Goal: Task Accomplishment & Management: Manage account settings

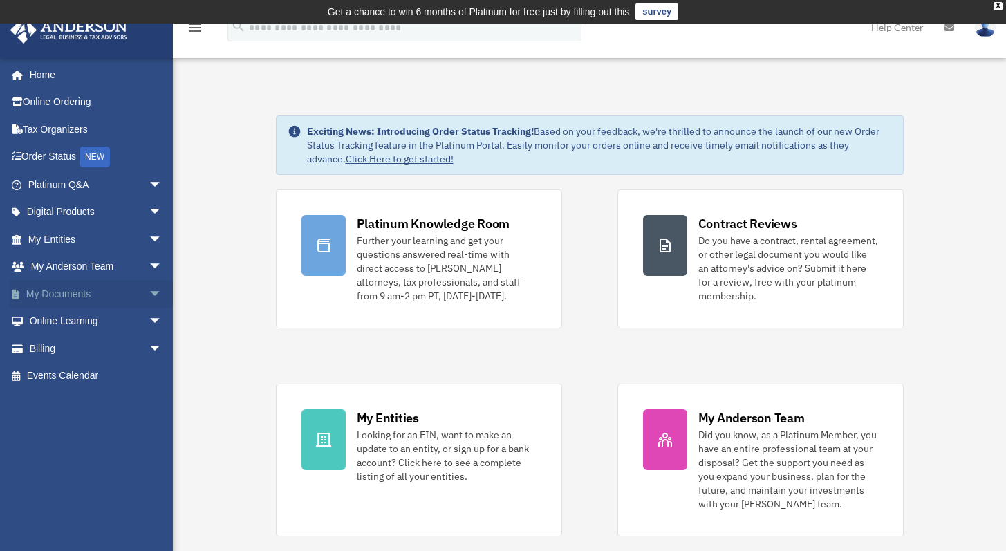
click at [66, 290] on link "My Documents arrow_drop_down" at bounding box center [97, 294] width 174 height 28
click at [149, 294] on span "arrow_drop_down" at bounding box center [163, 294] width 28 height 28
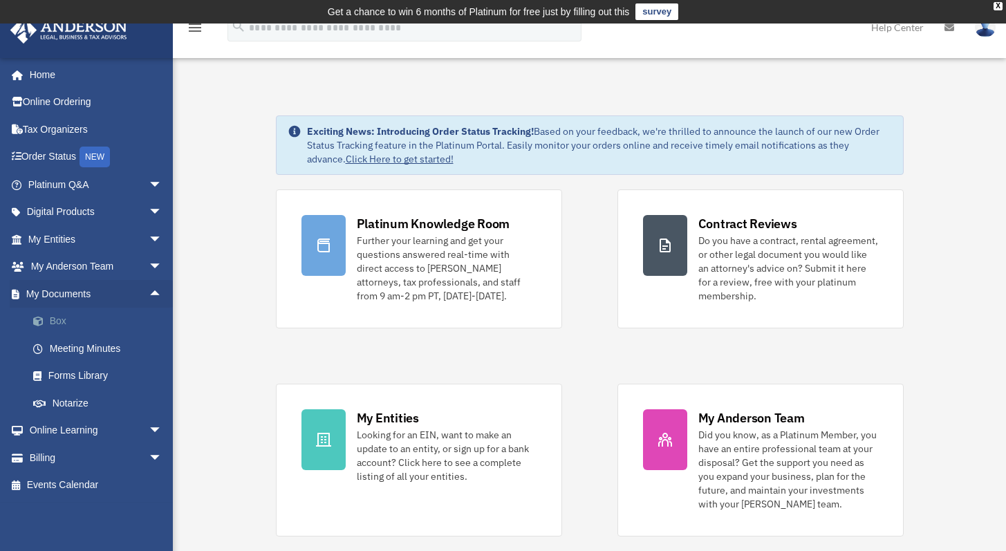
click at [65, 327] on link "Box" at bounding box center [101, 322] width 164 height 28
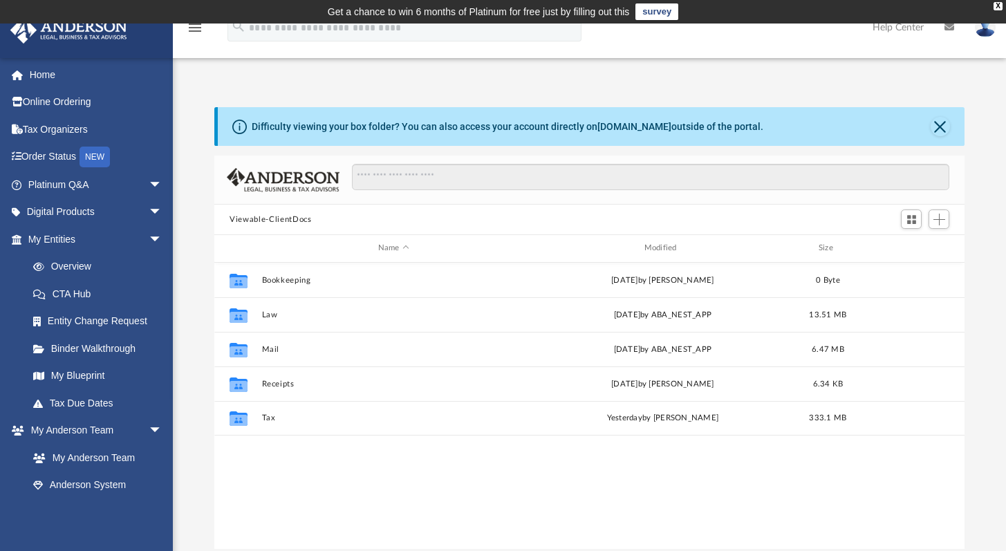
scroll to position [303, 739]
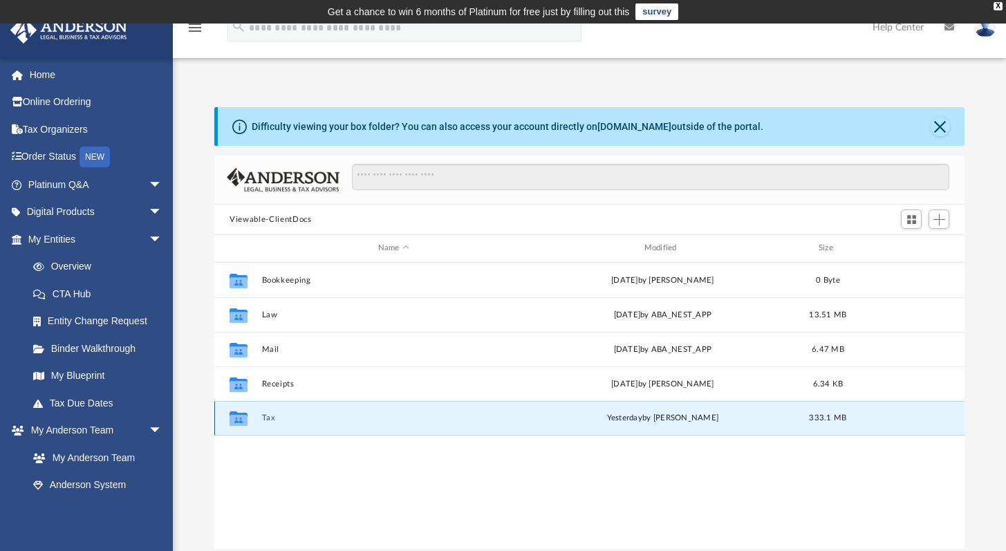
click at [268, 417] on button "Tax" at bounding box center [393, 417] width 263 height 9
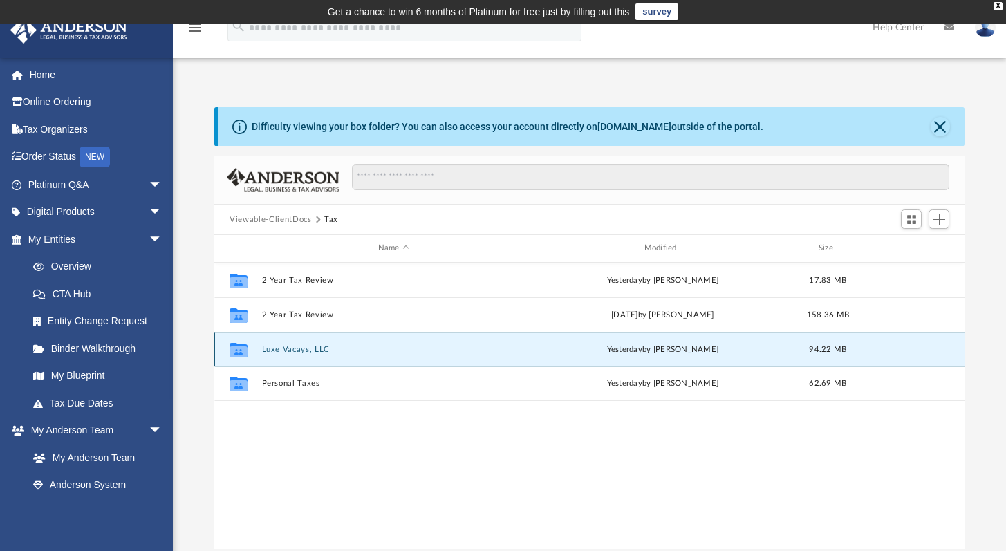
click at [301, 346] on button "Luxe Vacays, LLC" at bounding box center [393, 349] width 263 height 9
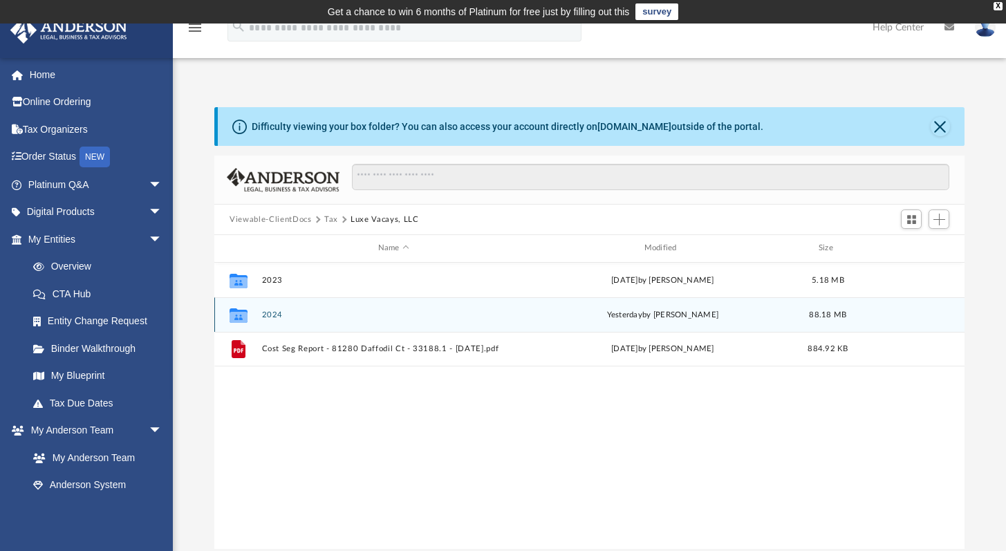
click at [277, 317] on button "2024" at bounding box center [393, 314] width 263 height 9
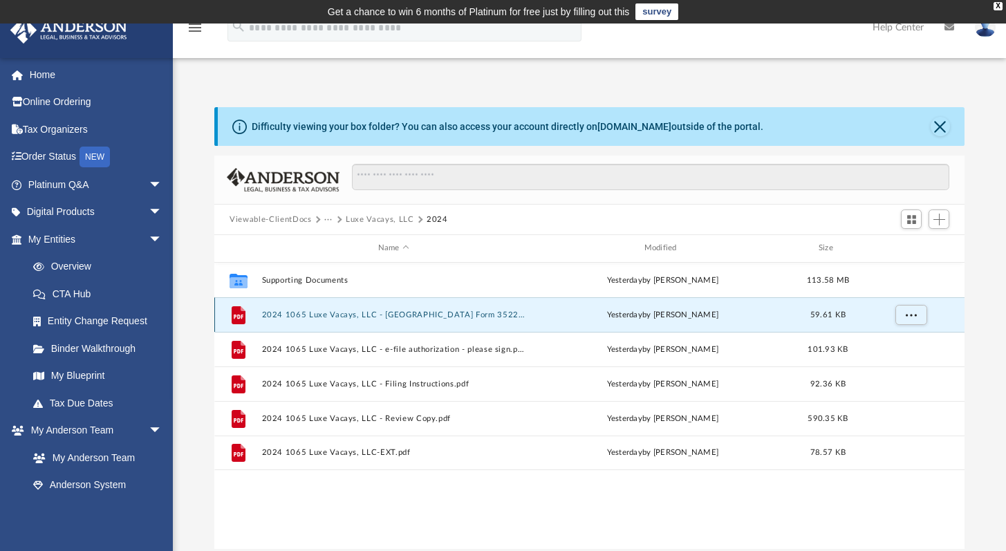
click at [359, 318] on button "2024 1065 Luxe Vacays, LLC - [GEOGRAPHIC_DATA] Form 3522 Payment Voucher.pdf" at bounding box center [393, 314] width 263 height 9
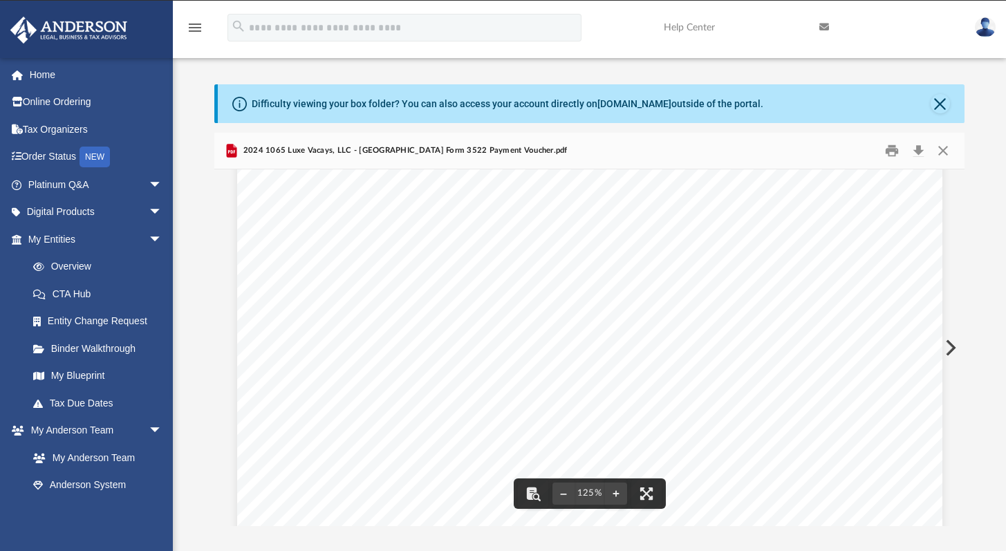
scroll to position [0, 0]
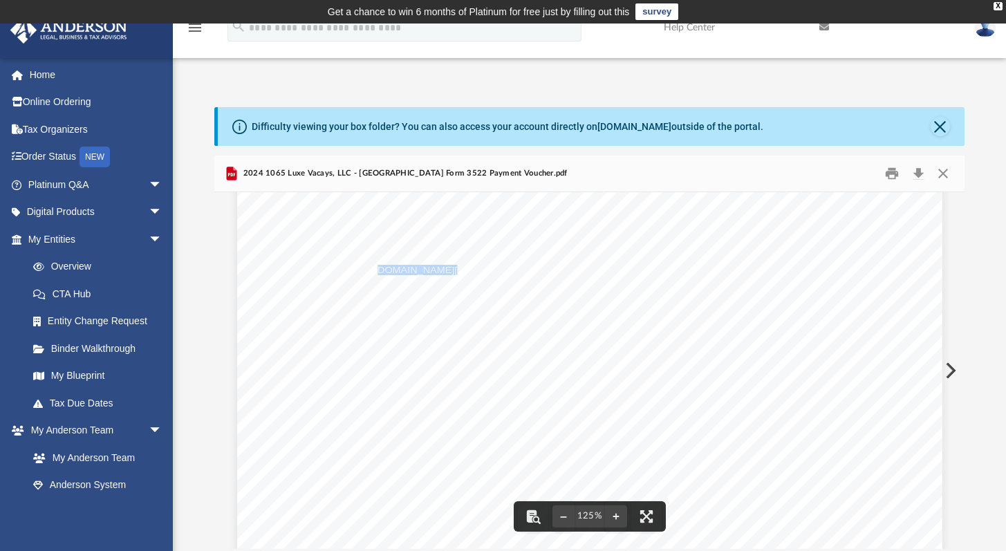
drag, startPoint x: 371, startPoint y: 266, endPoint x: 435, endPoint y: 268, distance: 63.6
click at [431, 268] on span "[DOMAIN_NAME][URL]" at bounding box center [427, 269] width 105 height 9
click at [942, 127] on button "Close" at bounding box center [939, 126] width 19 height 19
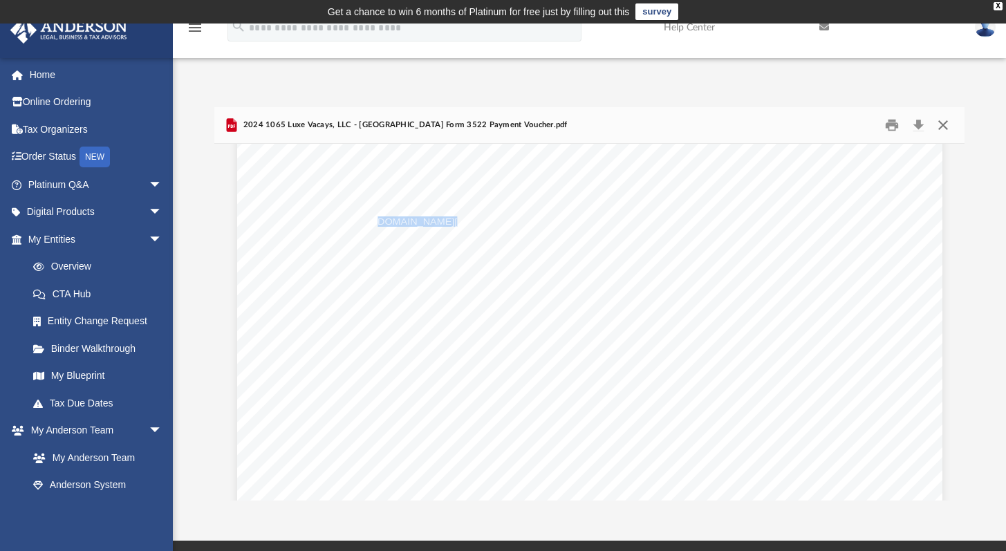
click at [942, 123] on button "Close" at bounding box center [942, 125] width 25 height 21
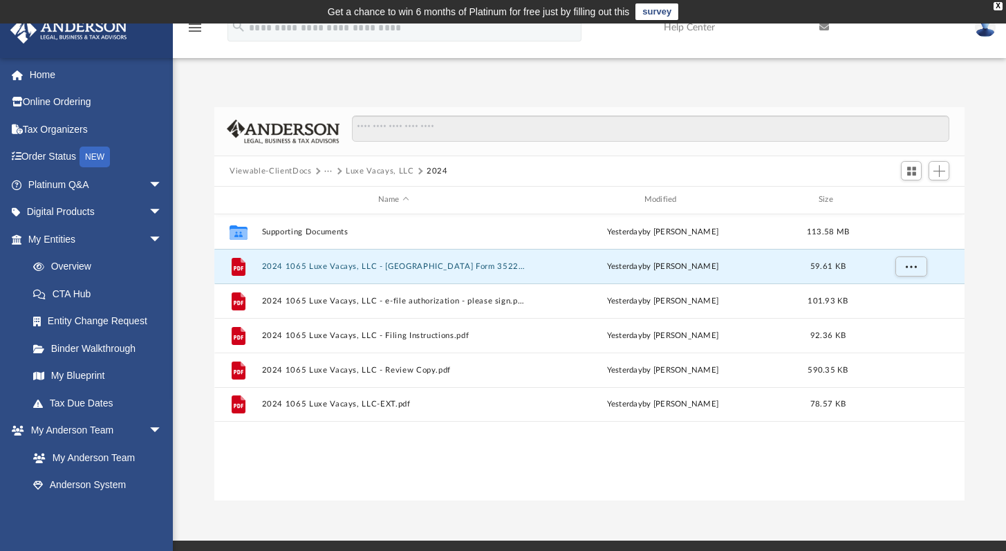
click at [279, 174] on button "Viewable-ClientDocs" at bounding box center [271, 171] width 82 height 12
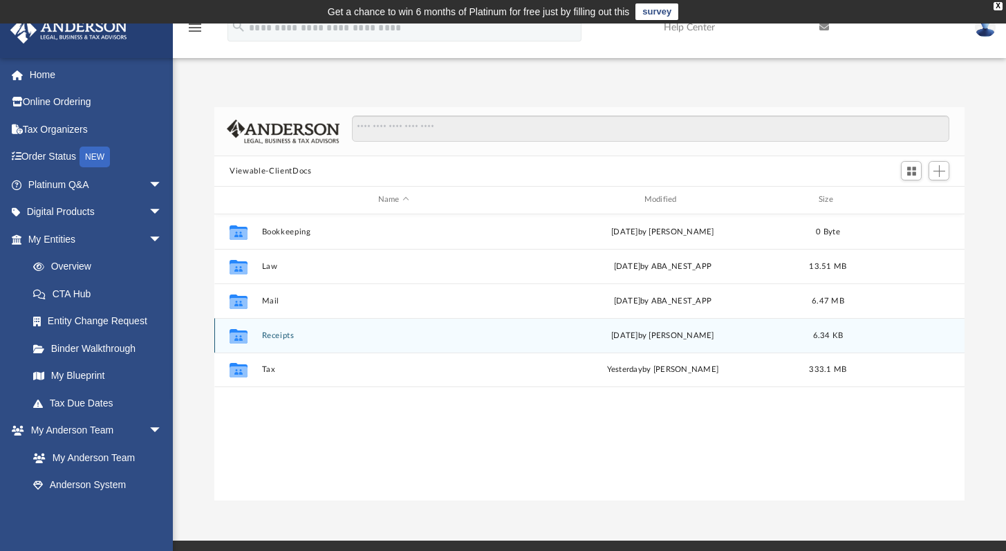
click at [282, 334] on button "Receipts" at bounding box center [393, 335] width 263 height 9
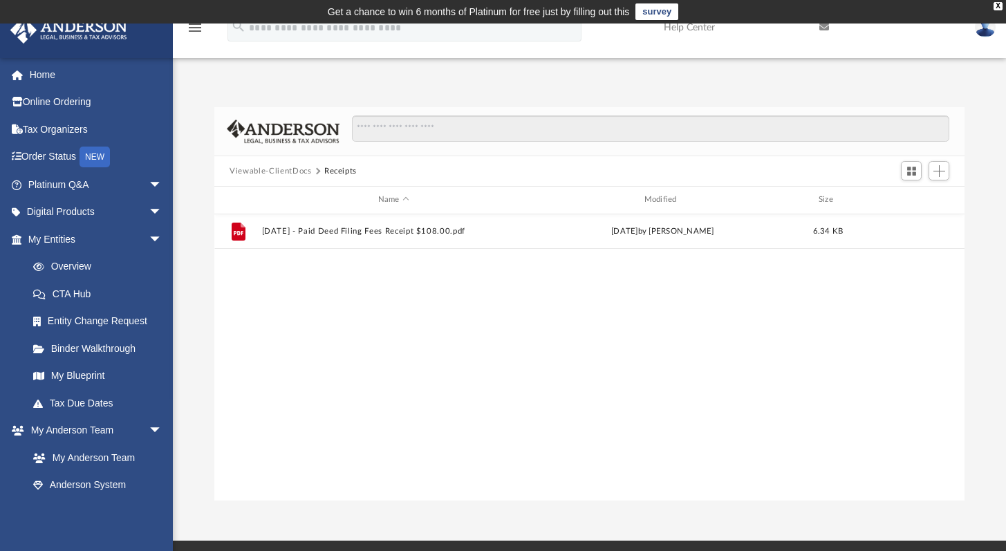
click at [274, 170] on button "Viewable-ClientDocs" at bounding box center [271, 171] width 82 height 12
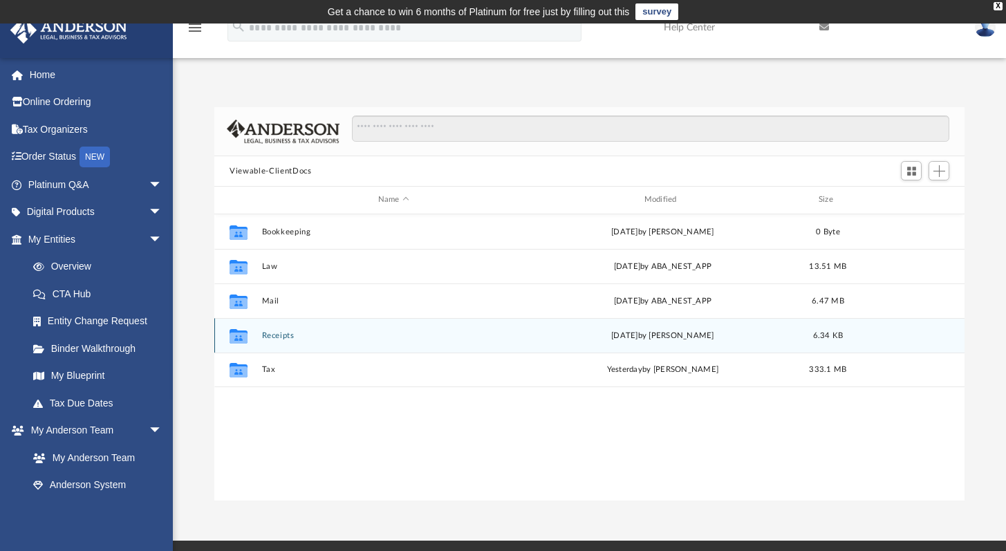
click at [290, 333] on button "Receipts" at bounding box center [393, 335] width 263 height 9
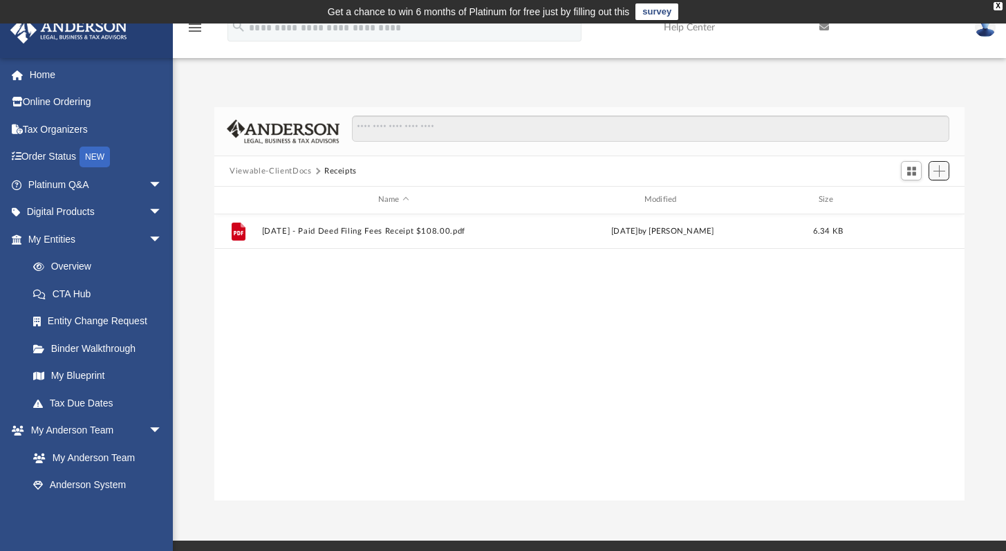
click at [937, 167] on span "Add" at bounding box center [939, 171] width 12 height 12
click at [908, 218] on li "New Folder" at bounding box center [919, 220] width 44 height 15
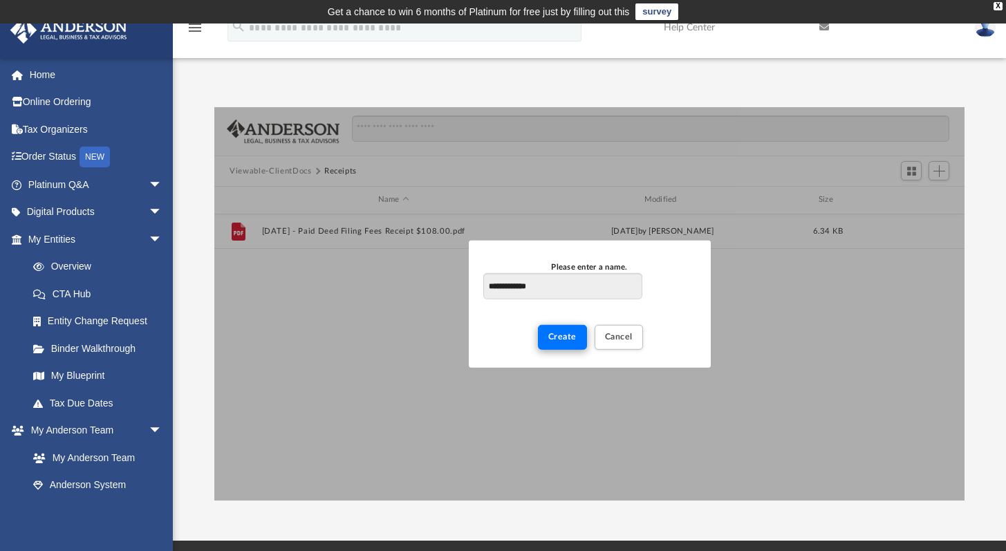
type input "**********"
click at [563, 328] on button "Create" at bounding box center [562, 337] width 49 height 24
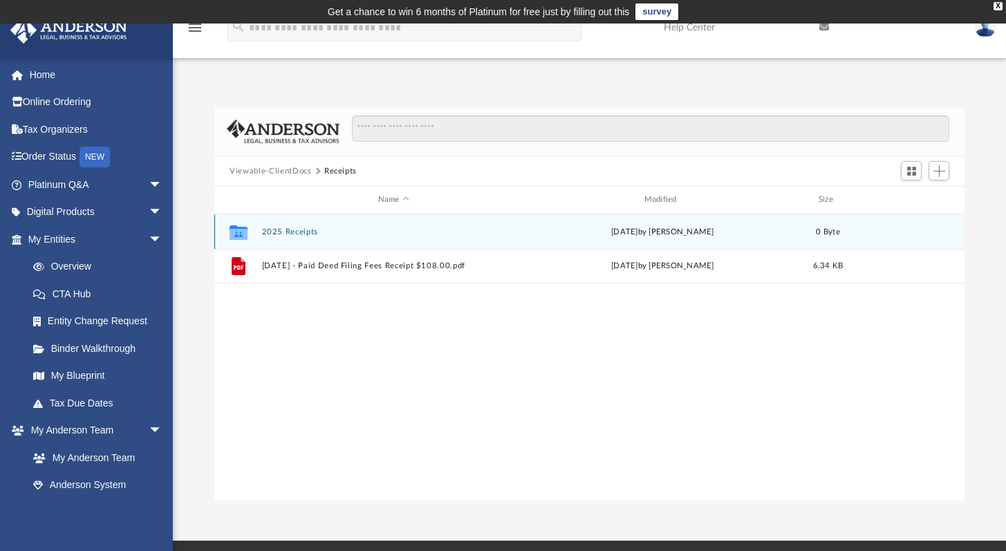
click at [261, 231] on div "Collaborated Folder 2025 Receipts [DATE] by [PERSON_NAME] 0 Byte" at bounding box center [589, 231] width 750 height 35
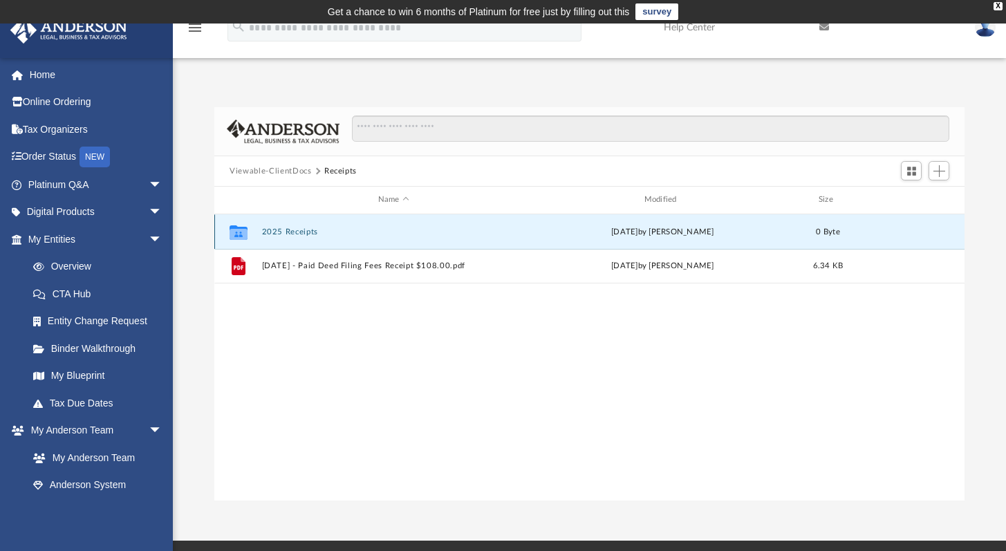
click at [273, 228] on button "2025 Receipts" at bounding box center [393, 231] width 263 height 9
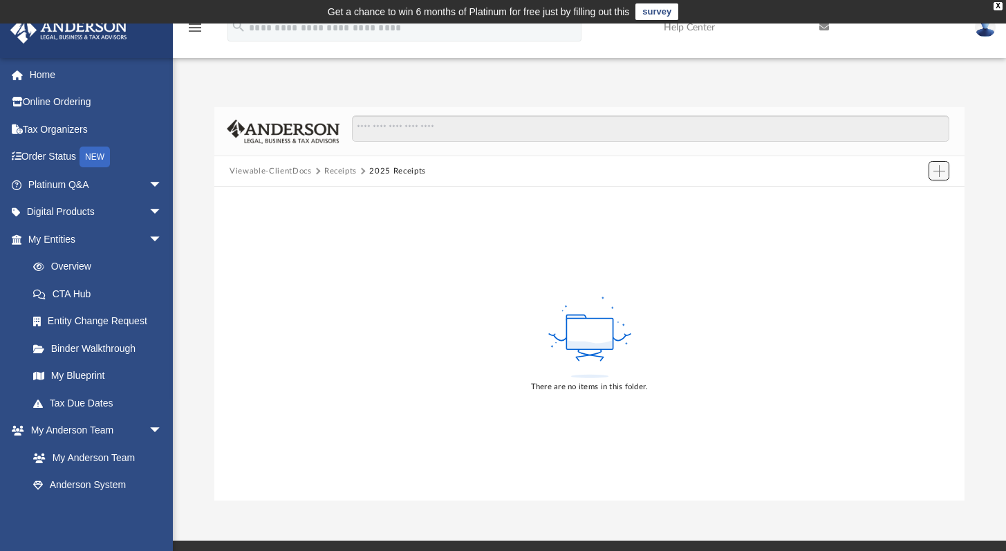
click at [944, 168] on span "Add" at bounding box center [939, 171] width 12 height 12
click at [910, 198] on li "Upload" at bounding box center [919, 198] width 44 height 15
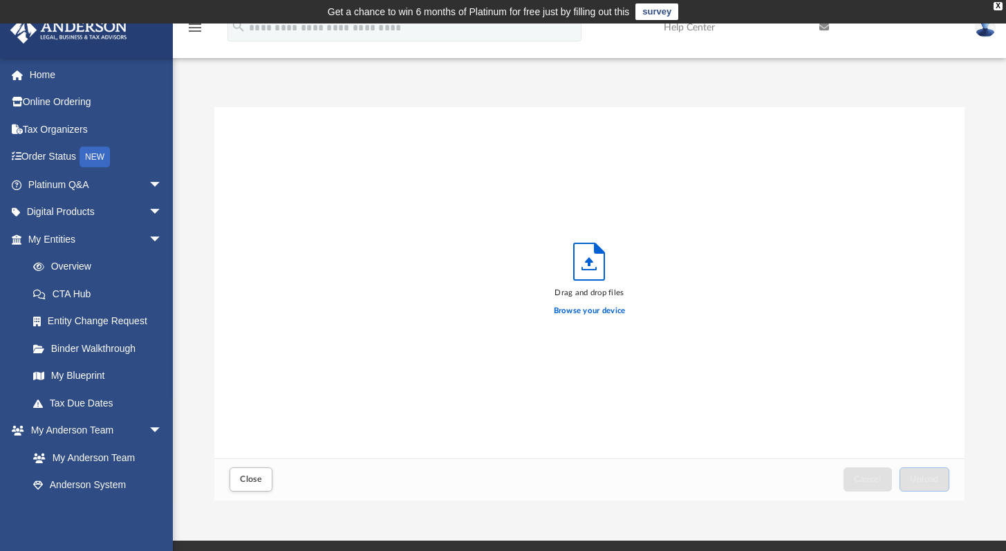
scroll to position [340, 739]
click at [586, 308] on label "Browse your device" at bounding box center [590, 311] width 72 height 12
click at [0, 0] on input "Browse your device" at bounding box center [0, 0] width 0 height 0
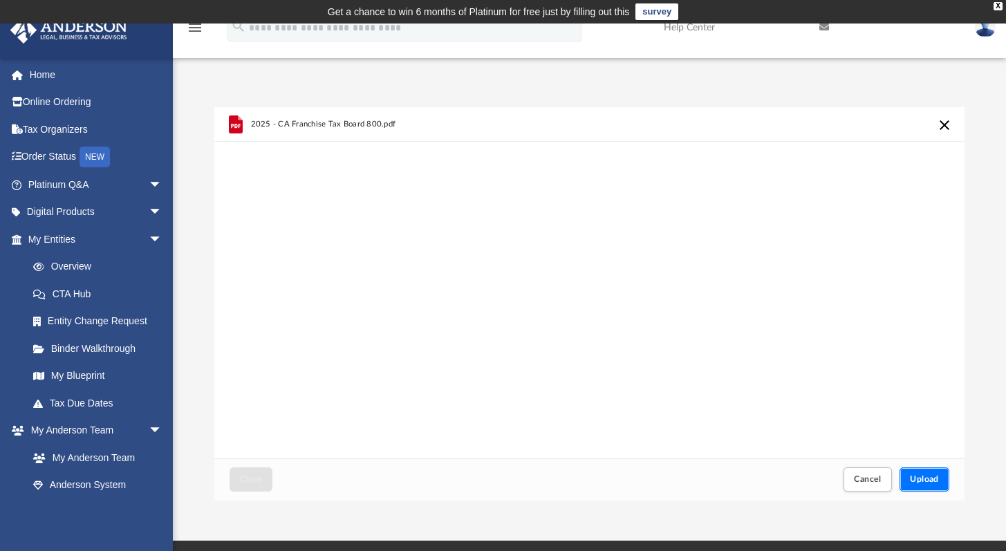
click at [908, 476] on button "Upload" at bounding box center [924, 479] width 50 height 24
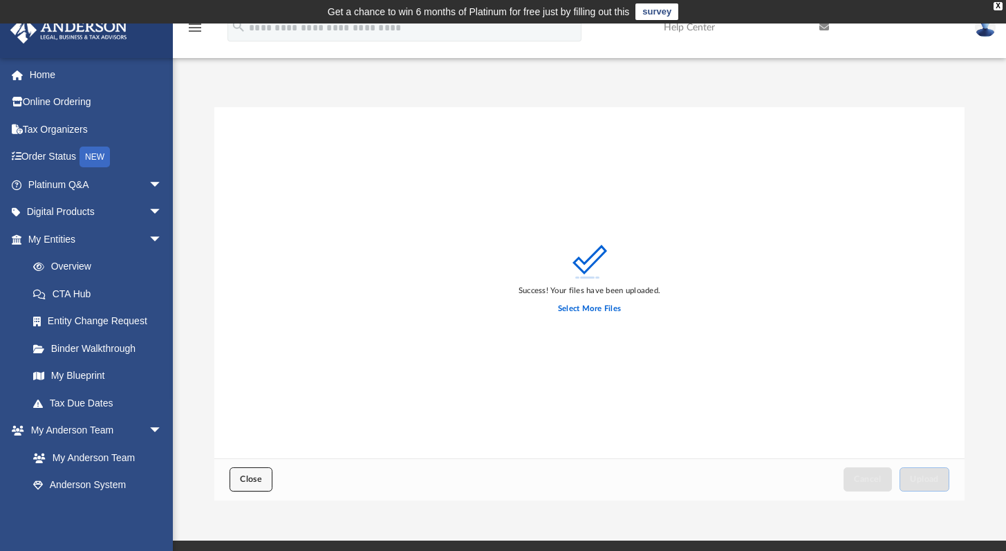
click at [266, 477] on button "Close" at bounding box center [251, 479] width 43 height 24
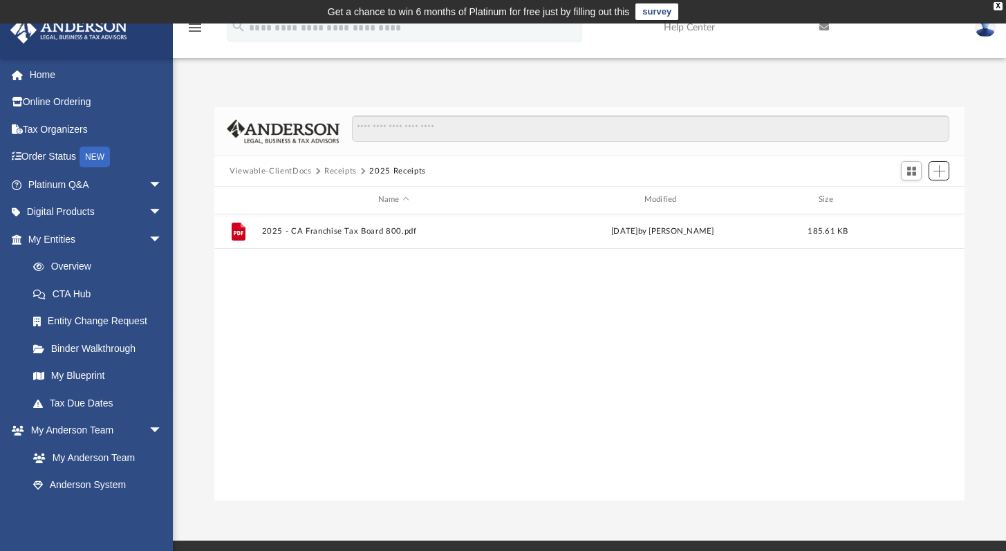
scroll to position [303, 739]
click at [280, 174] on button "Viewable-ClientDocs" at bounding box center [271, 171] width 82 height 12
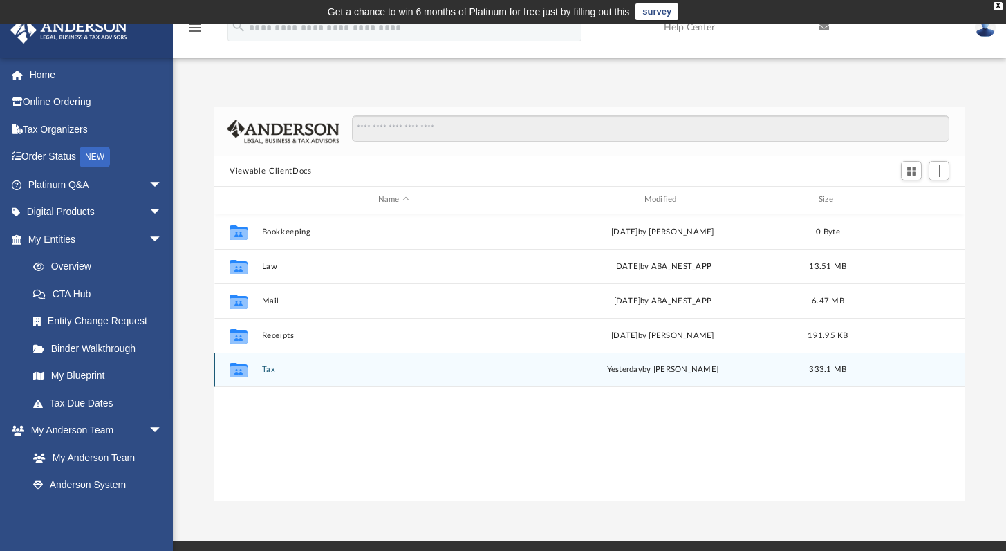
click at [268, 371] on button "Tax" at bounding box center [393, 369] width 263 height 9
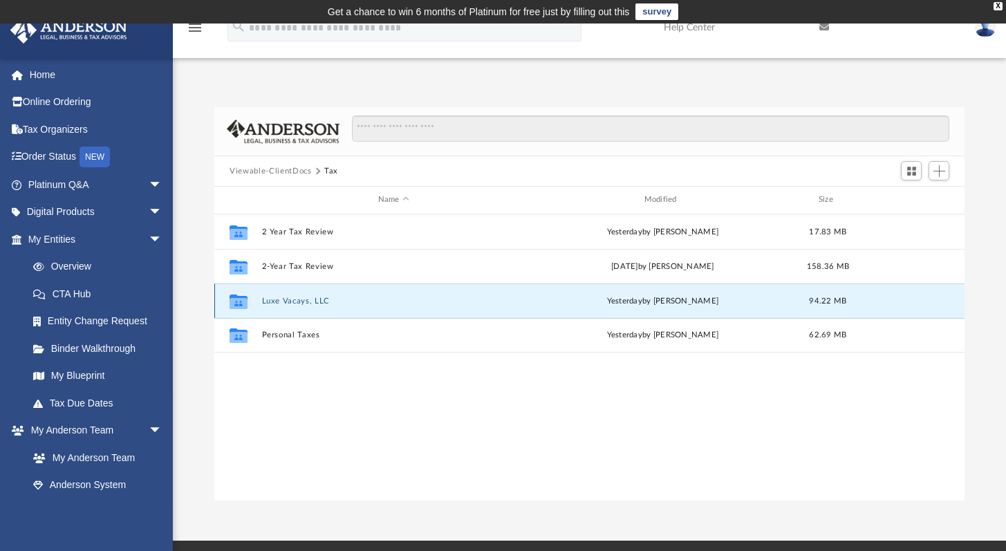
click at [300, 301] on button "Luxe Vacays, LLC" at bounding box center [393, 301] width 263 height 9
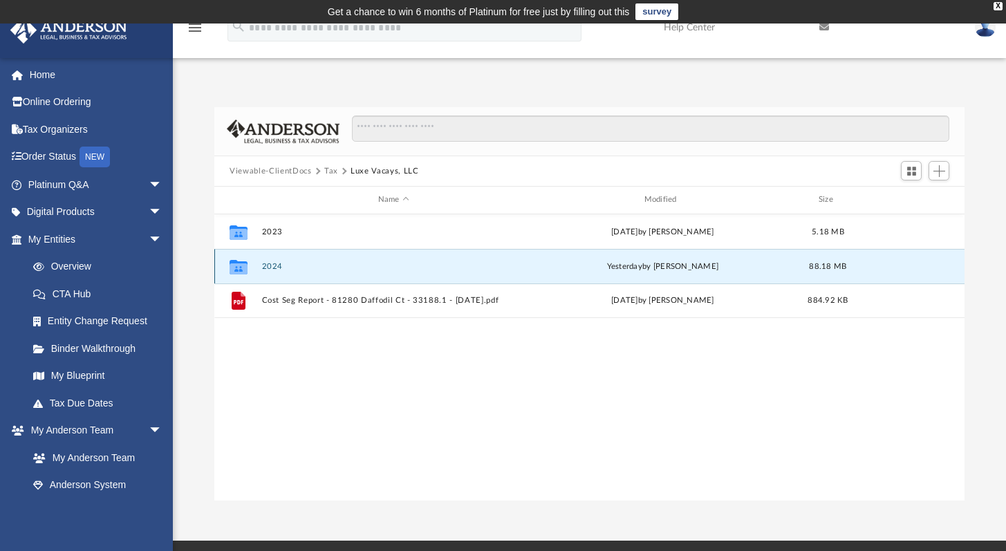
click at [277, 268] on button "2024" at bounding box center [393, 266] width 263 height 9
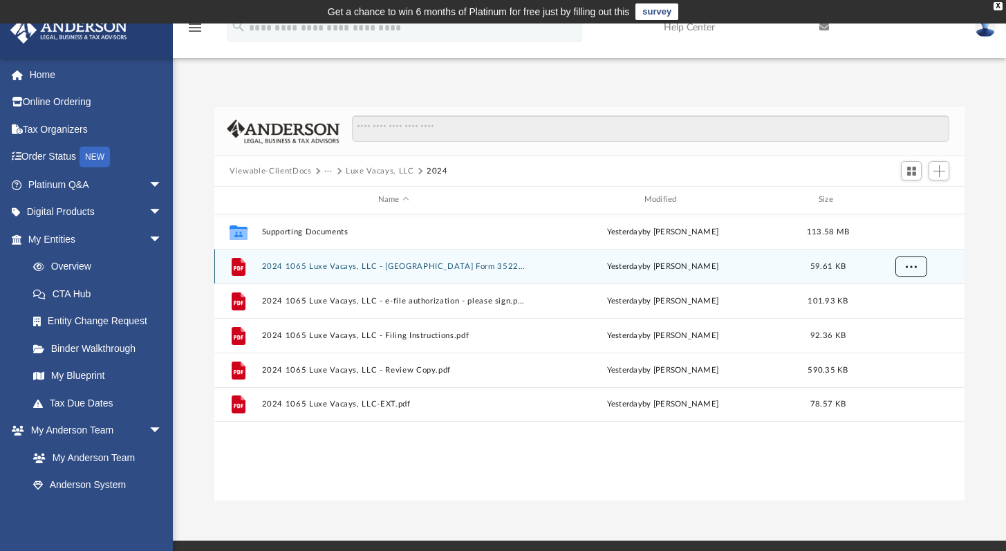
click at [917, 264] on button "More options" at bounding box center [911, 266] width 32 height 21
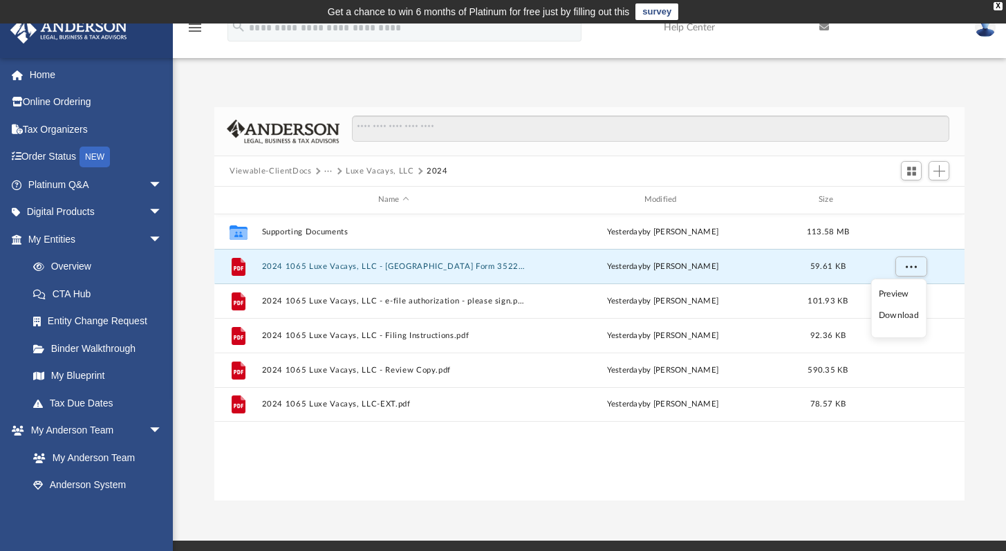
drag, startPoint x: 496, startPoint y: 516, endPoint x: 497, endPoint y: 507, distance: 9.1
click at [496, 516] on div "App [PERSON_NAME][EMAIL_ADDRESS][PERSON_NAME][DOMAIN_NAME] Sign Out [PERSON_NAM…" at bounding box center [503, 282] width 1006 height 517
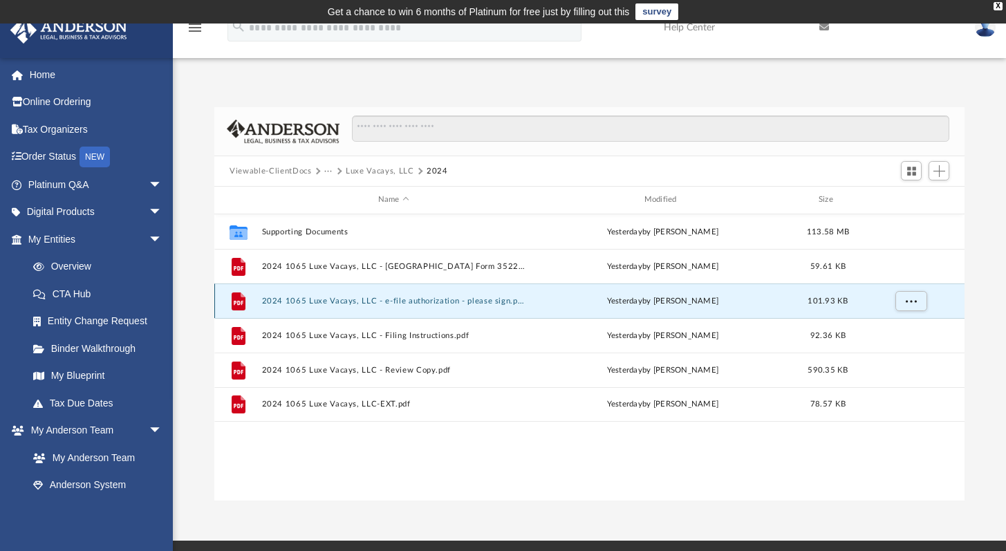
click at [429, 299] on button "2024 1065 Luxe Vacays, LLC - e-file authorization - please sign.pdf" at bounding box center [393, 301] width 263 height 9
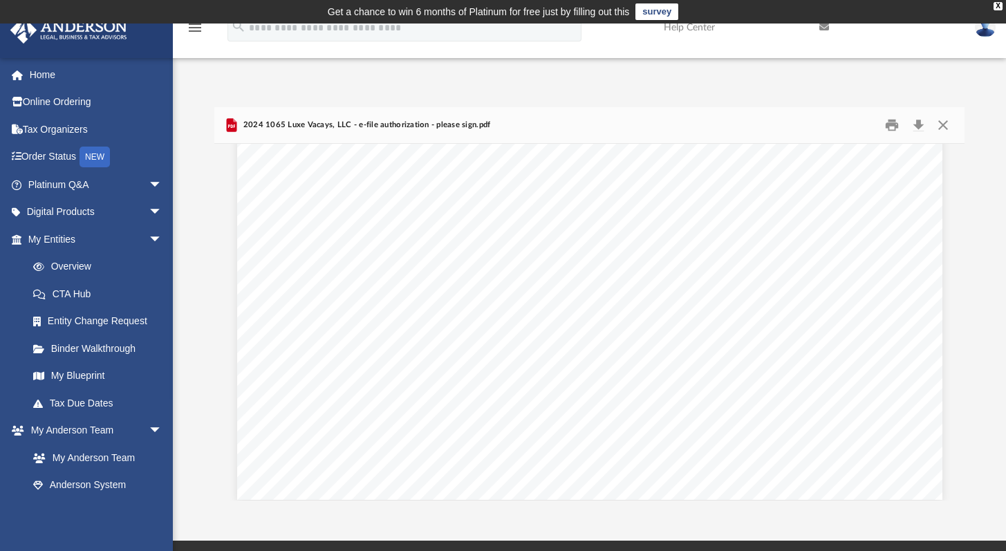
scroll to position [2442, 0]
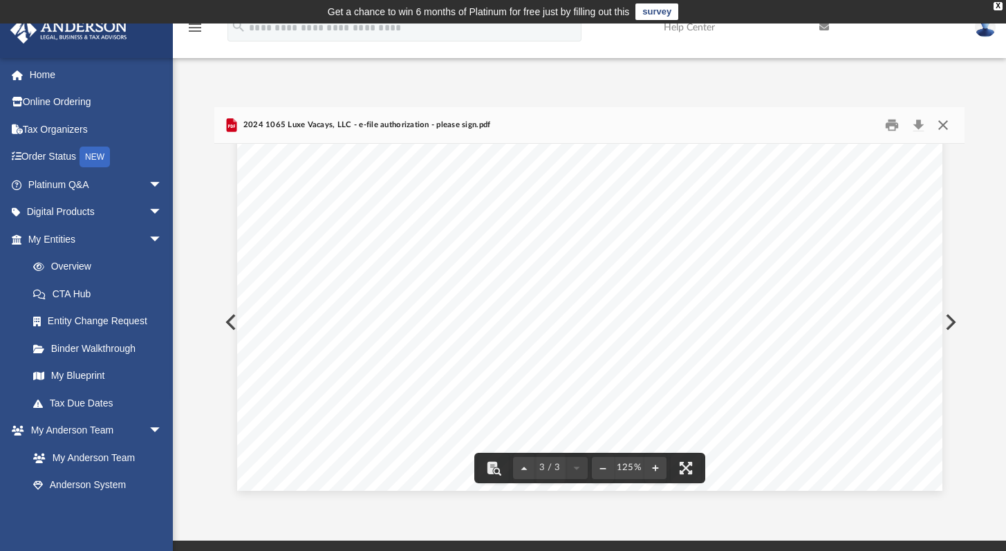
click at [938, 122] on button "Close" at bounding box center [942, 125] width 25 height 21
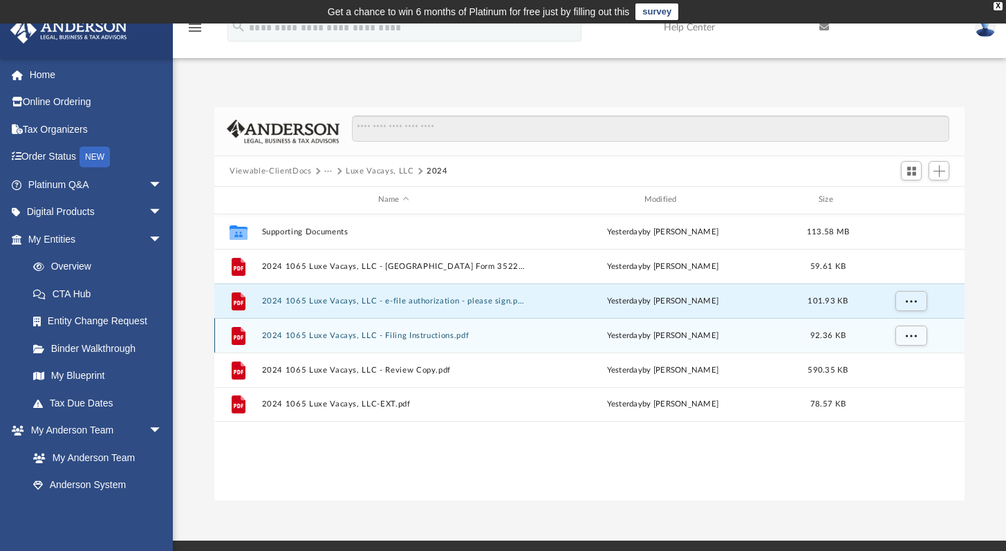
click at [392, 335] on button "2024 1065 Luxe Vacays, LLC - Filing Instructions.pdf" at bounding box center [393, 335] width 263 height 9
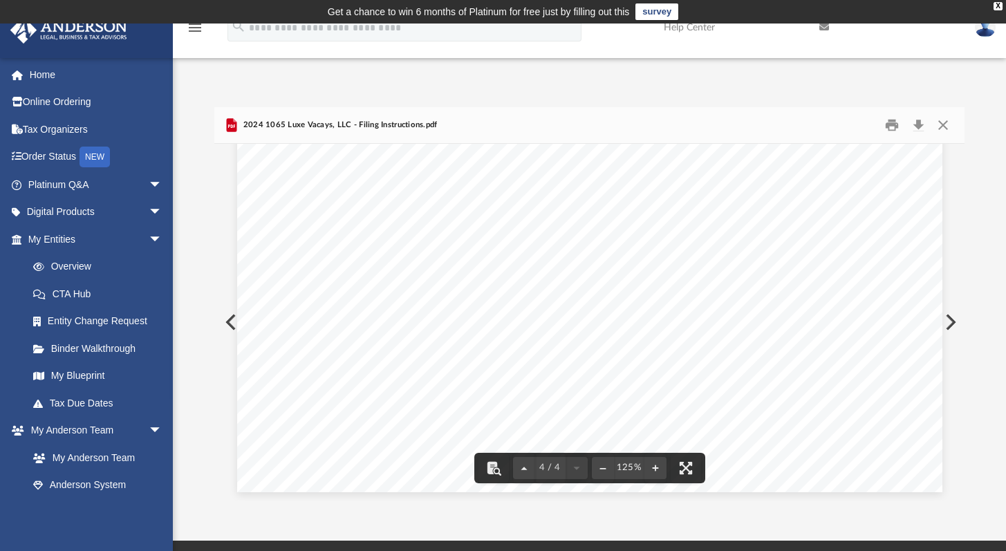
scroll to position [3375, 0]
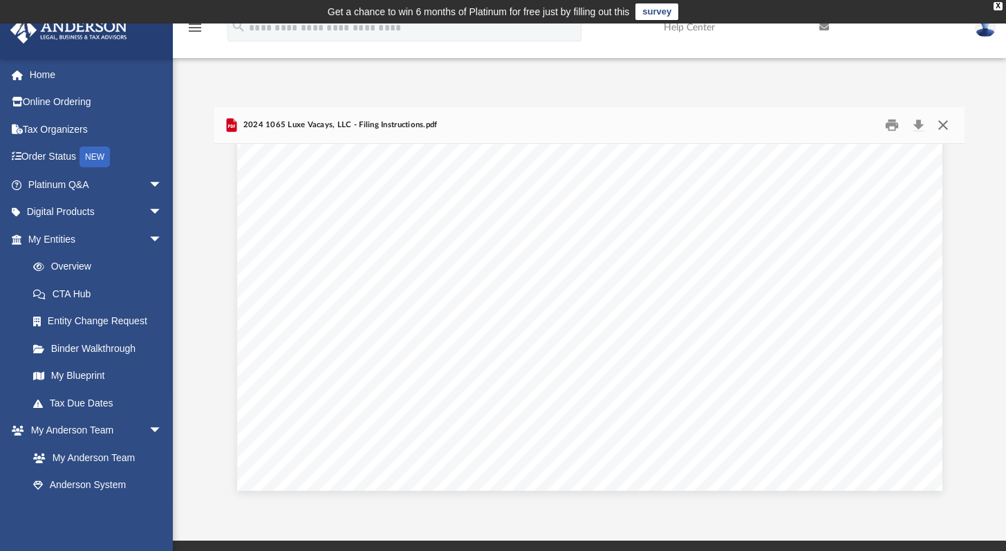
click at [949, 126] on button "Close" at bounding box center [942, 125] width 25 height 21
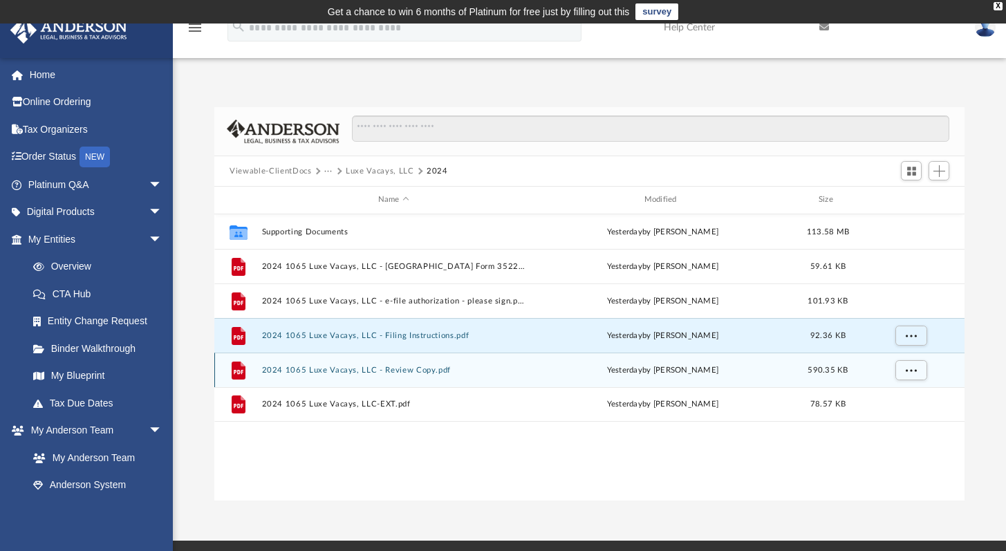
click at [400, 368] on button "2024 1065 Luxe Vacays, LLC - Review Copy.pdf" at bounding box center [393, 370] width 263 height 9
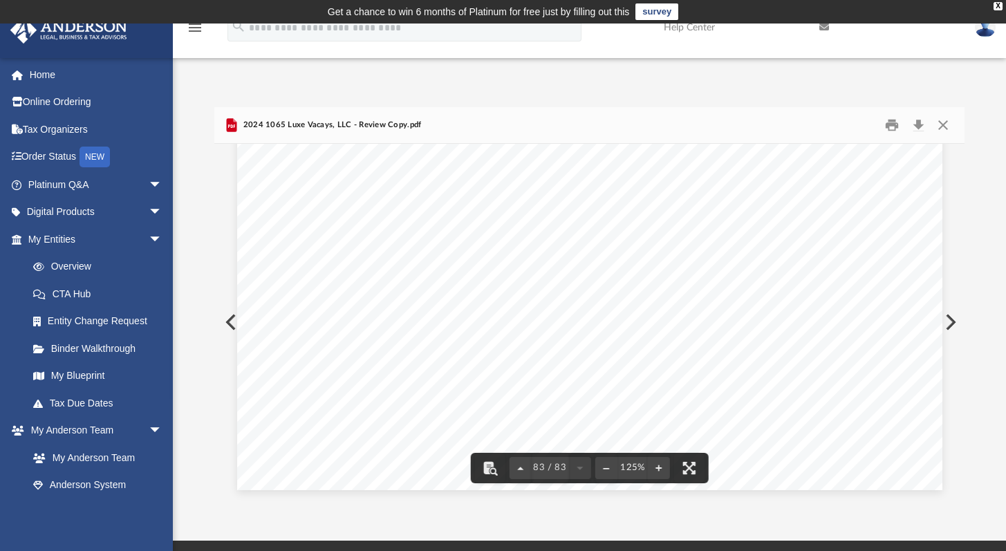
scroll to position [75451, 0]
click at [946, 120] on button "Close" at bounding box center [942, 125] width 25 height 21
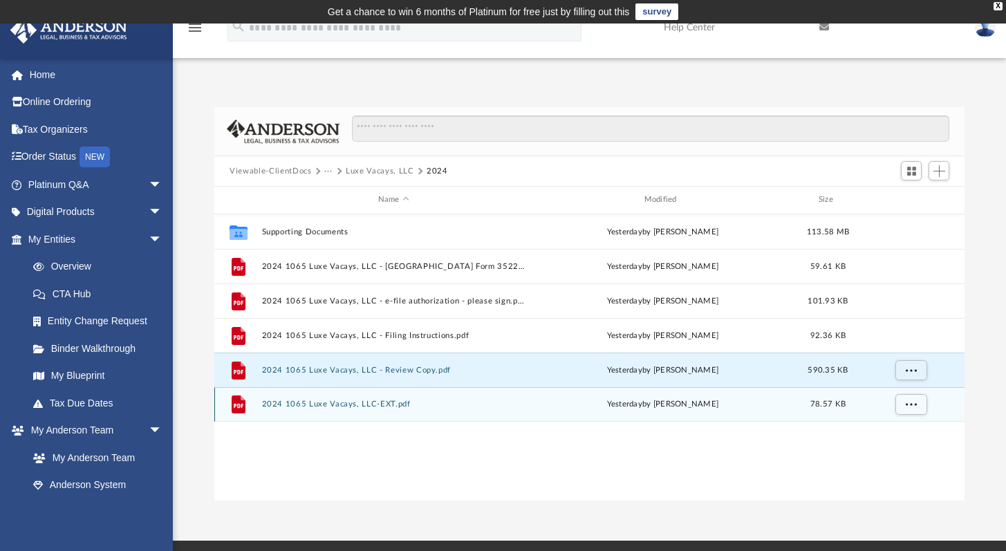
click at [397, 404] on button "2024 1065 Luxe Vacays, LLC-EXT.pdf" at bounding box center [393, 404] width 263 height 9
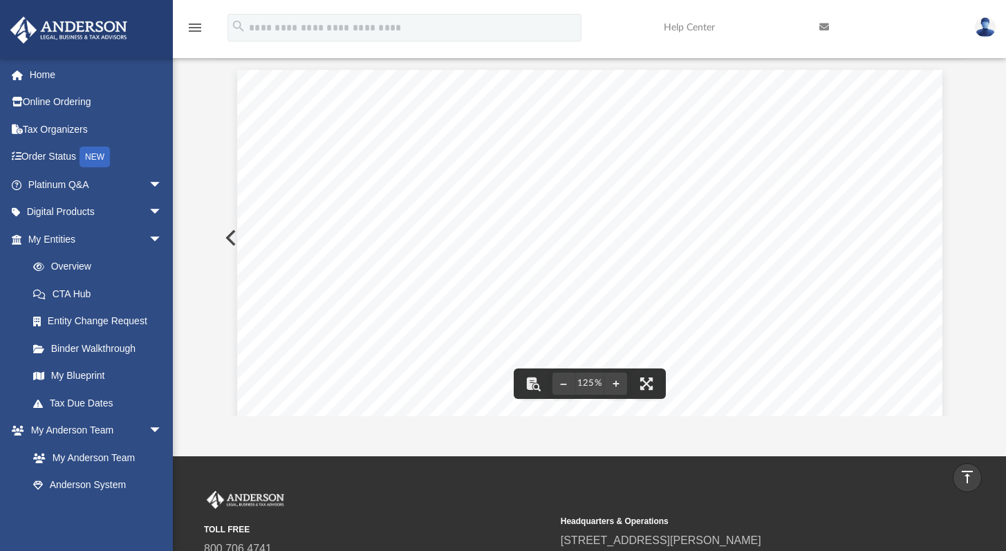
scroll to position [0, 0]
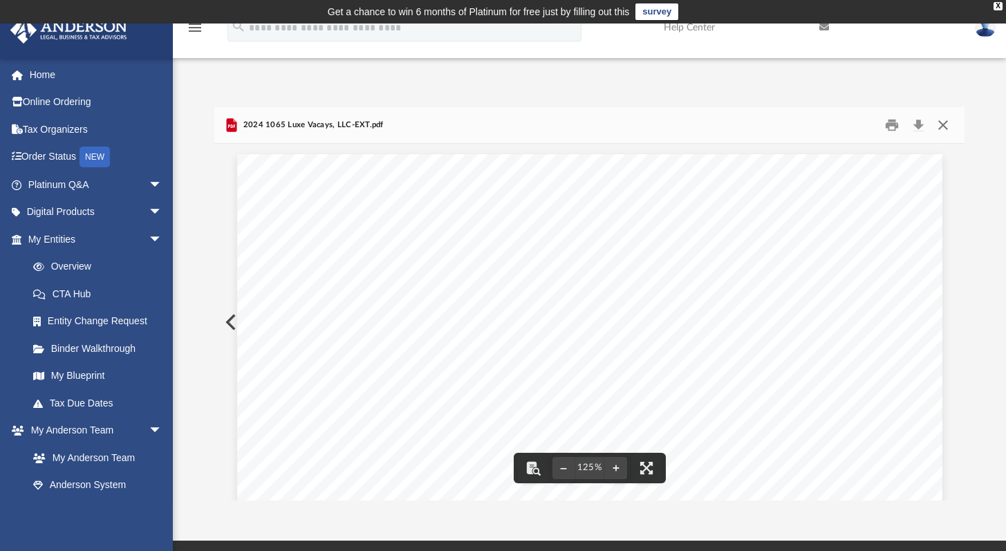
click at [945, 119] on button "Close" at bounding box center [942, 125] width 25 height 21
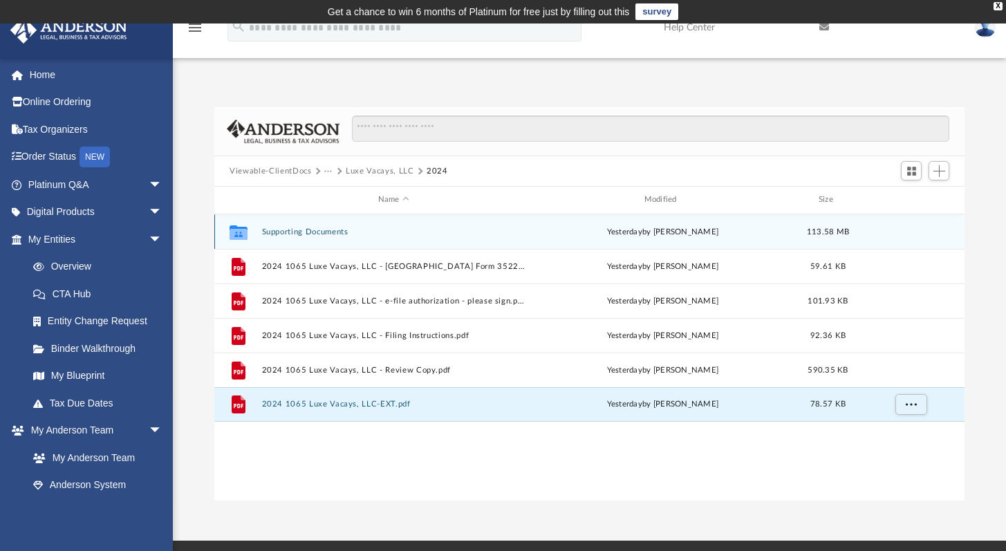
click at [346, 227] on button "Supporting Documents" at bounding box center [393, 231] width 263 height 9
